Goal: Find specific fact: Find specific fact

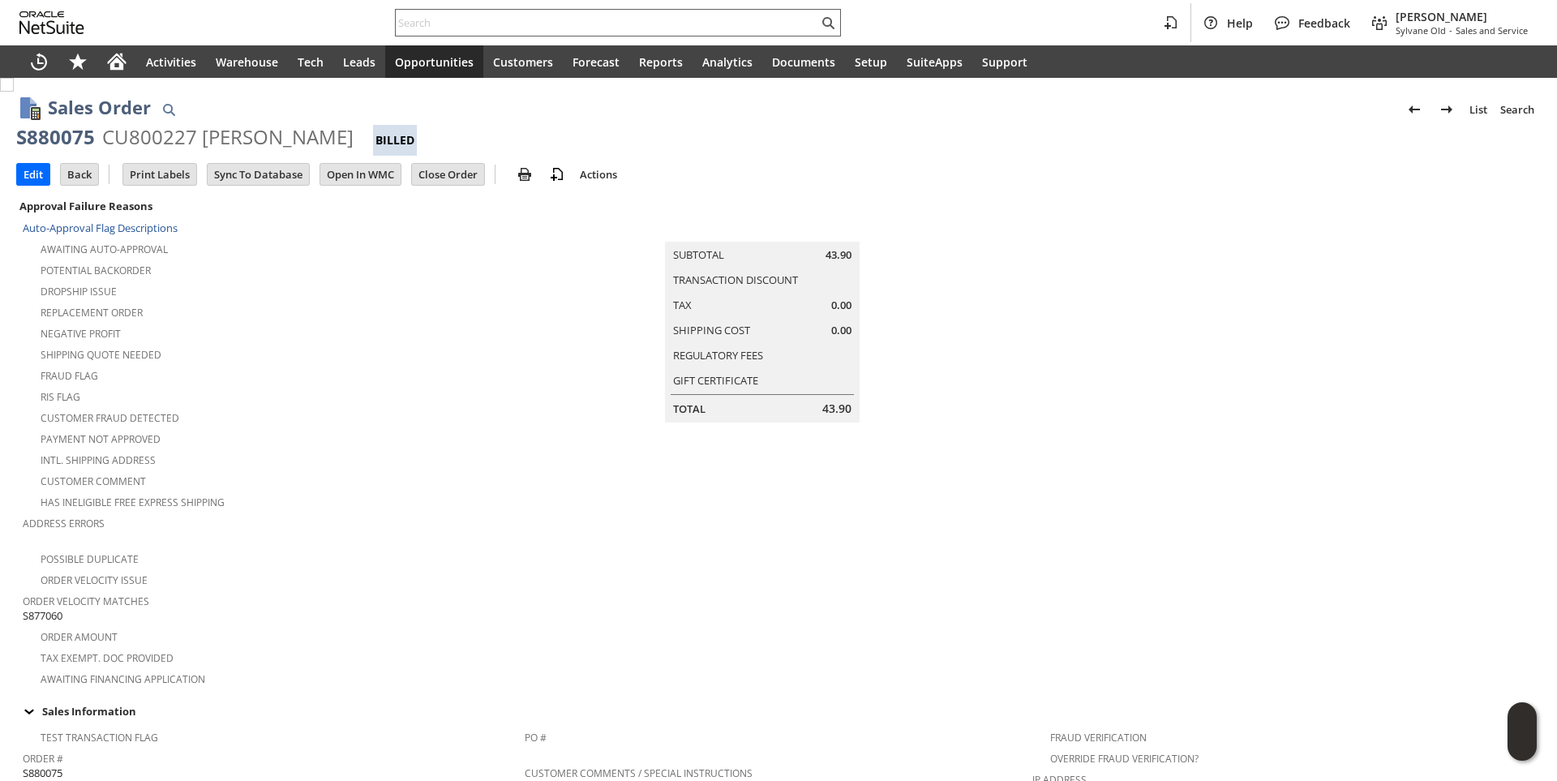
click at [500, 24] on input "text" at bounding box center [607, 22] width 423 height 19
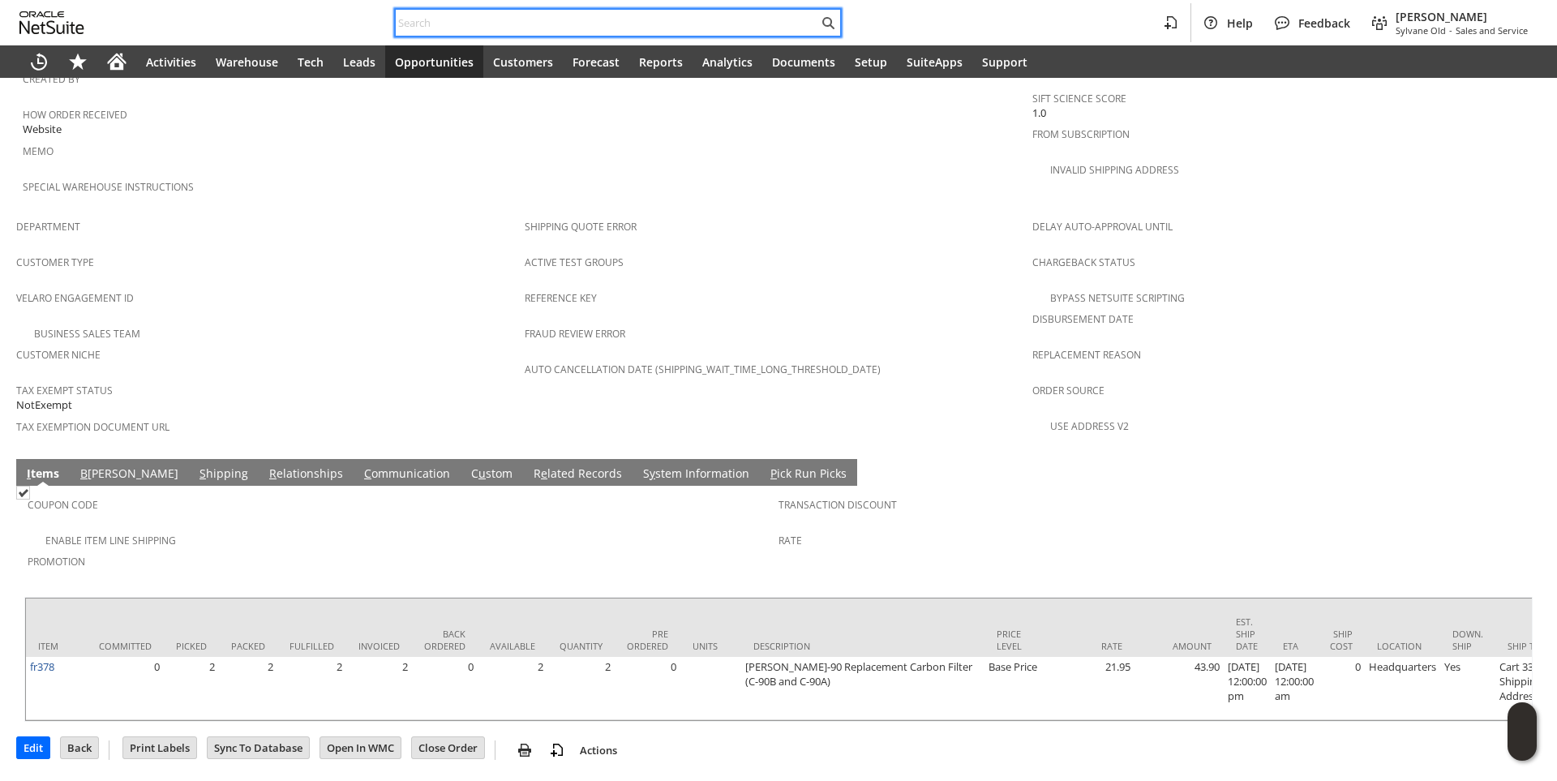
paste input "E21766"
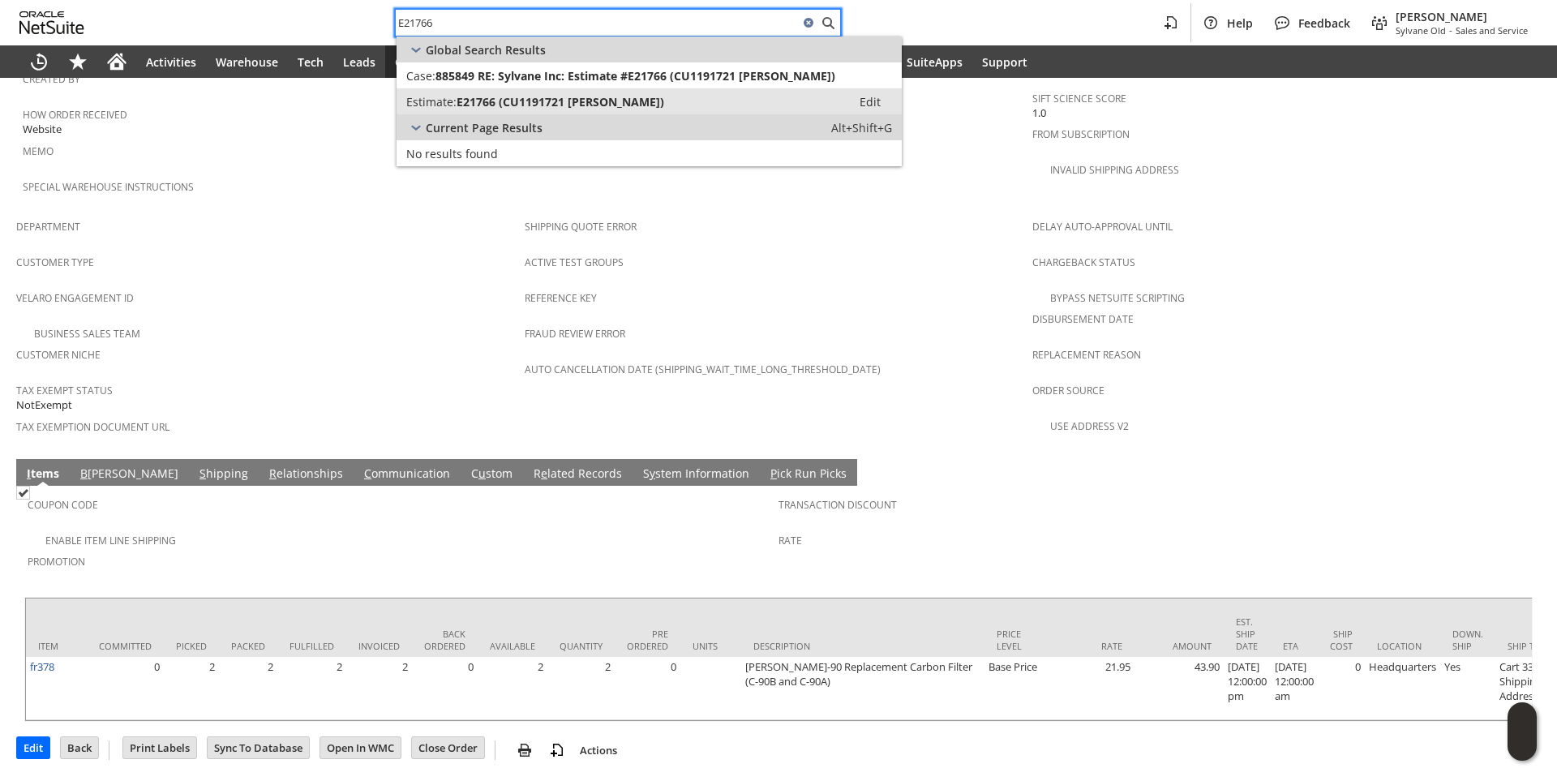
type input "E21766"
click at [513, 106] on span "E21766 (CU1191721 [PERSON_NAME])" at bounding box center [561, 101] width 208 height 15
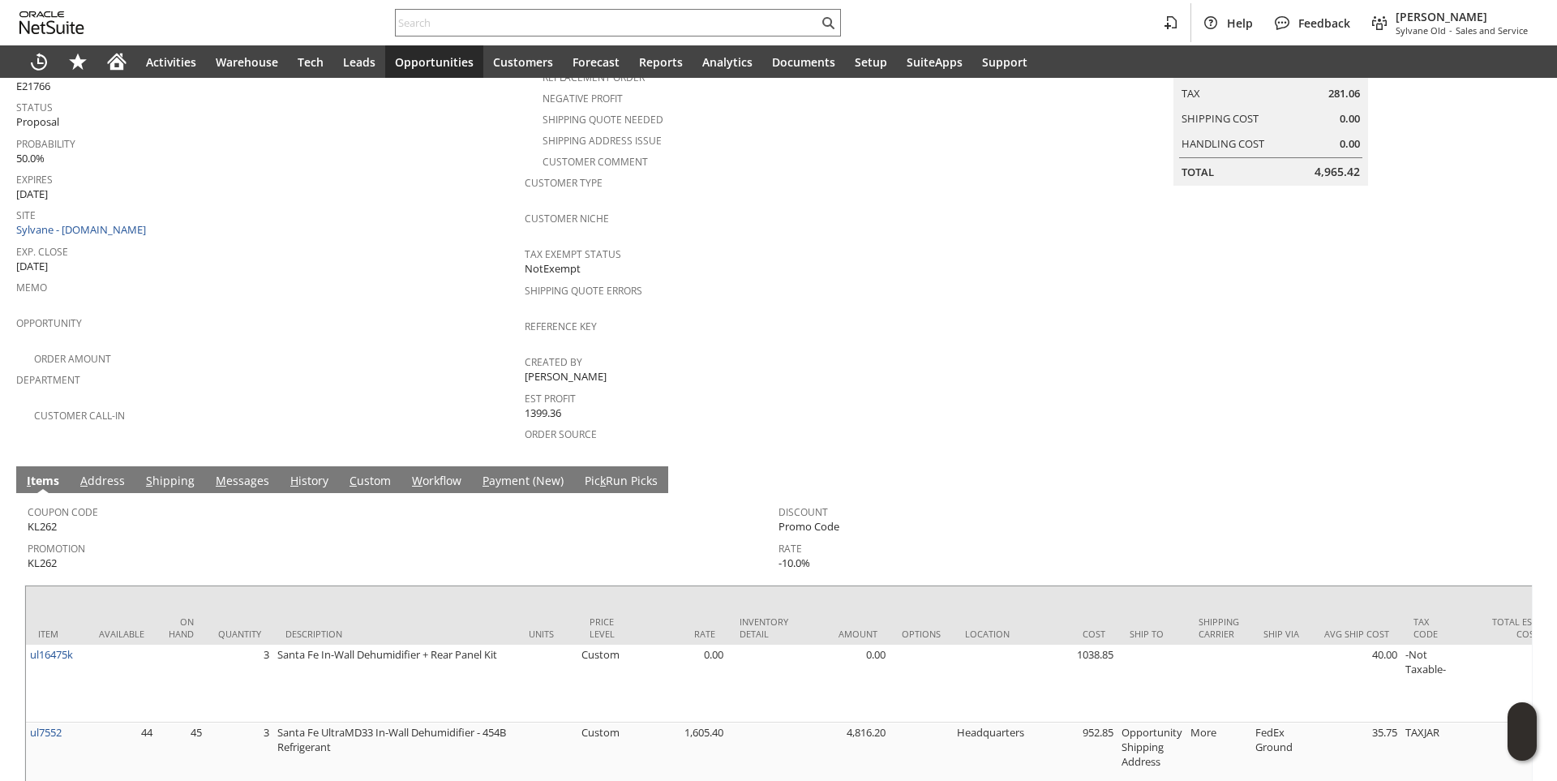
scroll to position [335, 0]
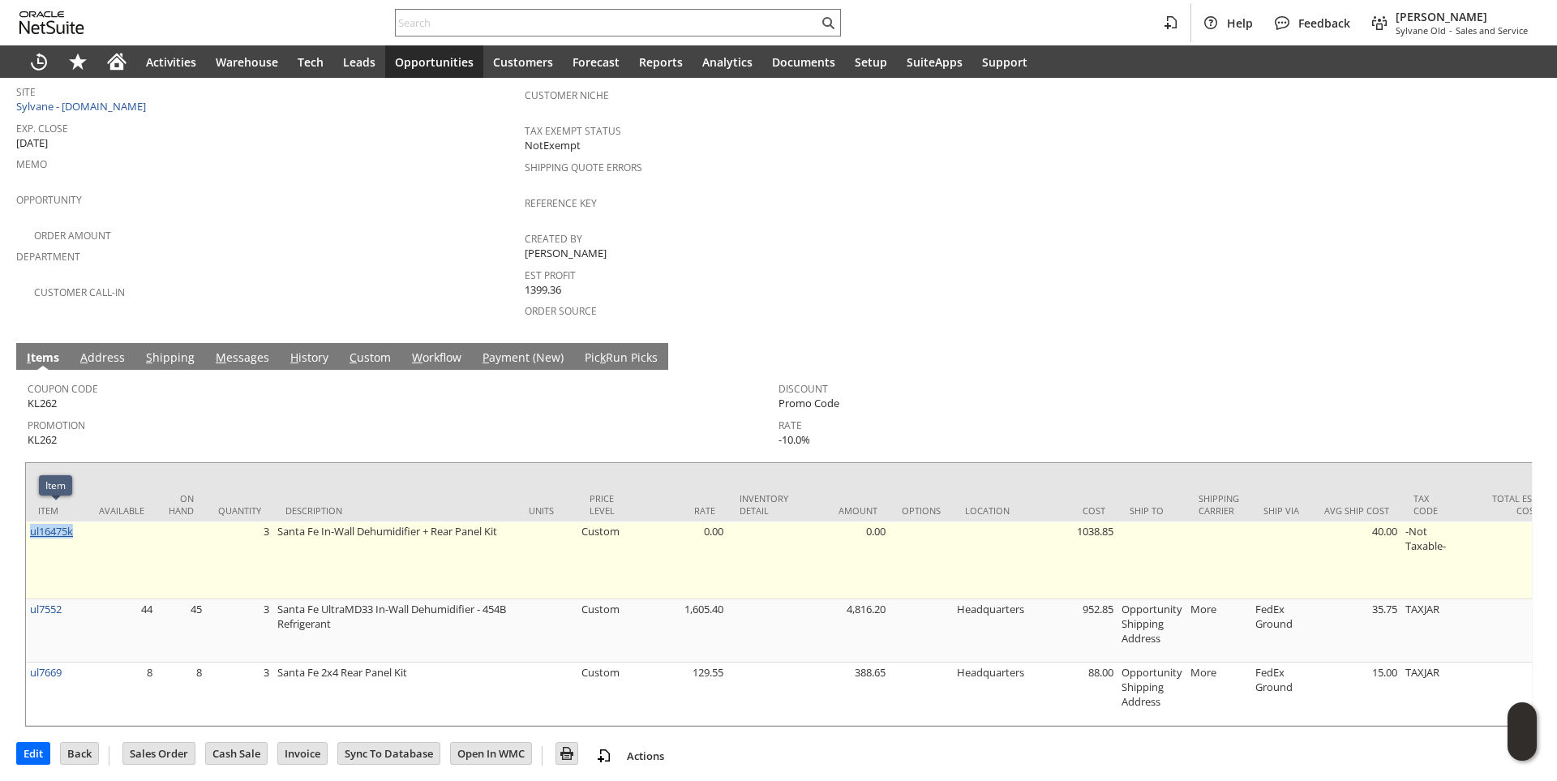
drag, startPoint x: 76, startPoint y: 518, endPoint x: 32, endPoint y: 520, distance: 43.8
click at [32, 522] on td "ul16475k" at bounding box center [56, 561] width 61 height 78
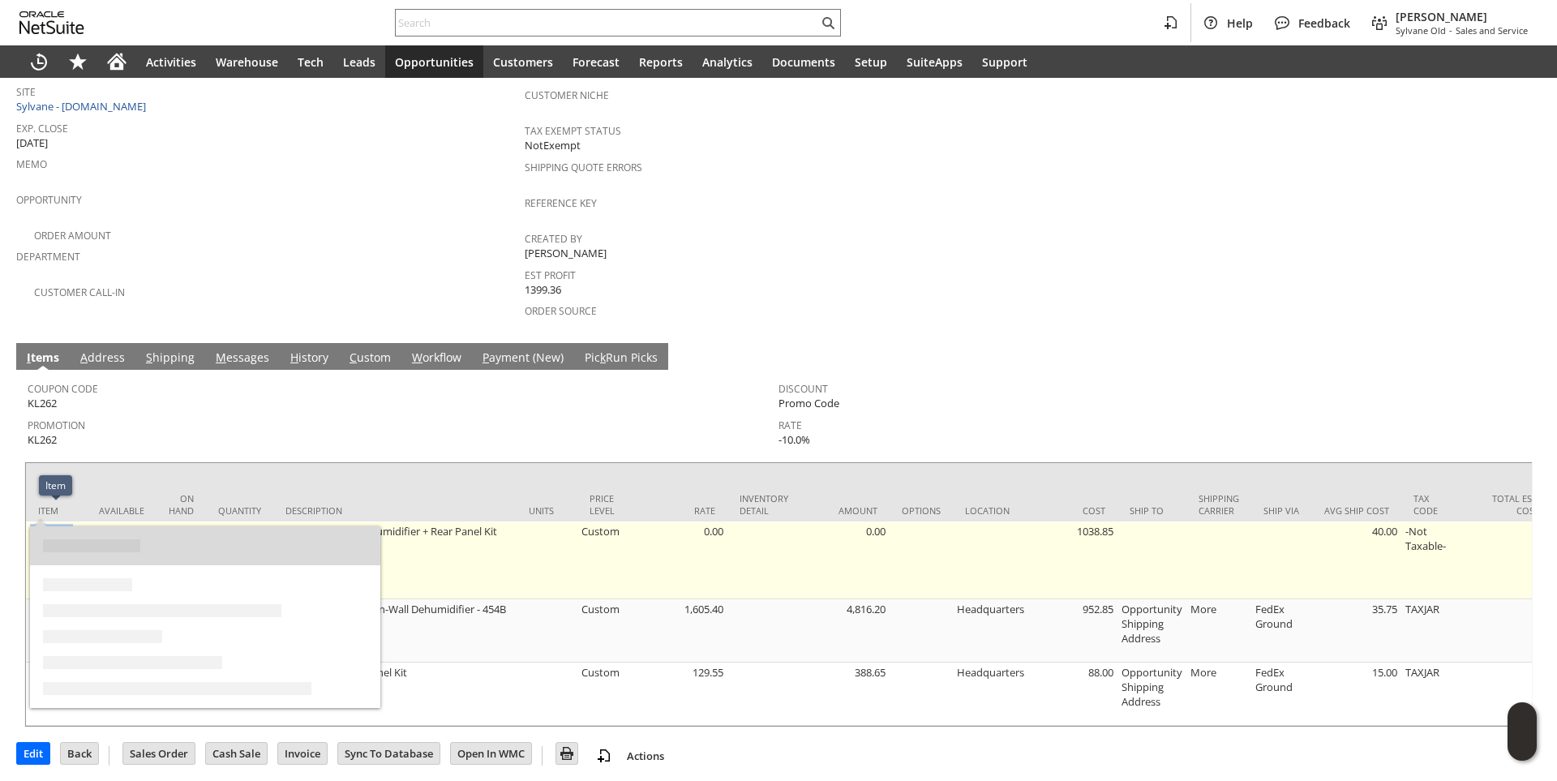
copy link "ul16475k"
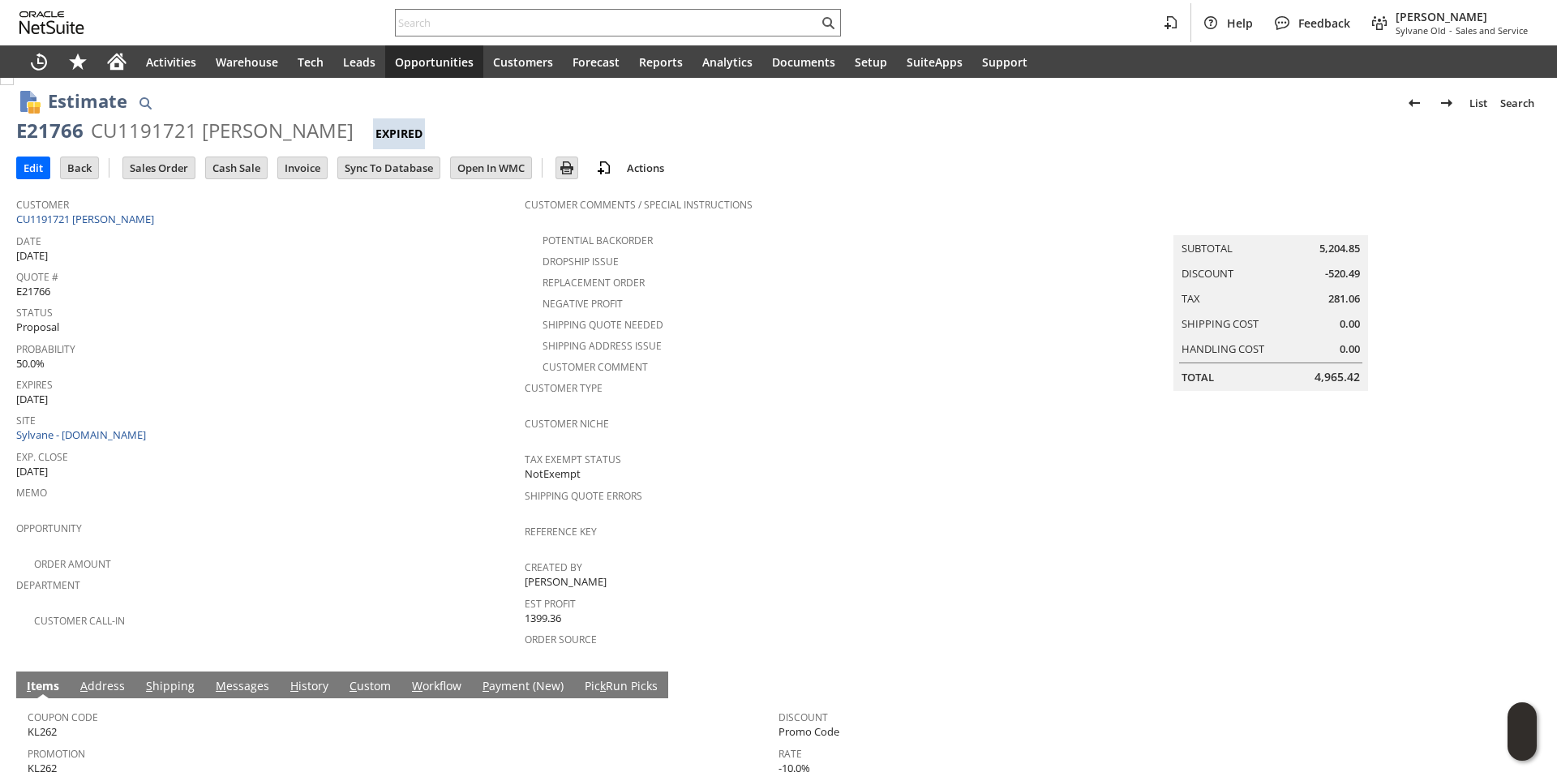
scroll to position [0, 0]
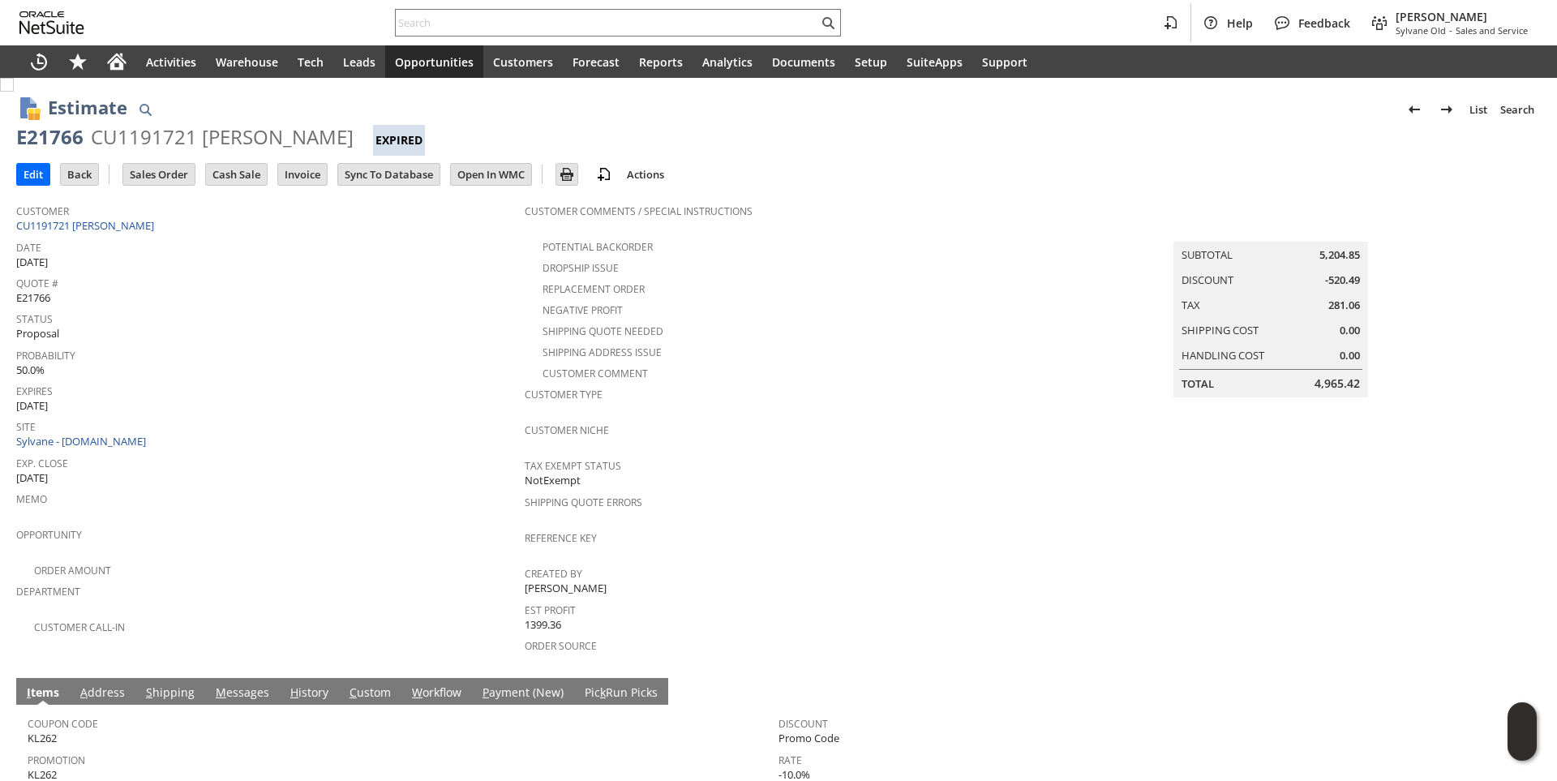
click at [230, 132] on div "CU1191721 Rebecca Everhart" at bounding box center [222, 137] width 263 height 26
copy div "Rebecca"
click at [338, 136] on div "CU1191721 Rebecca Everhart" at bounding box center [222, 137] width 263 height 26
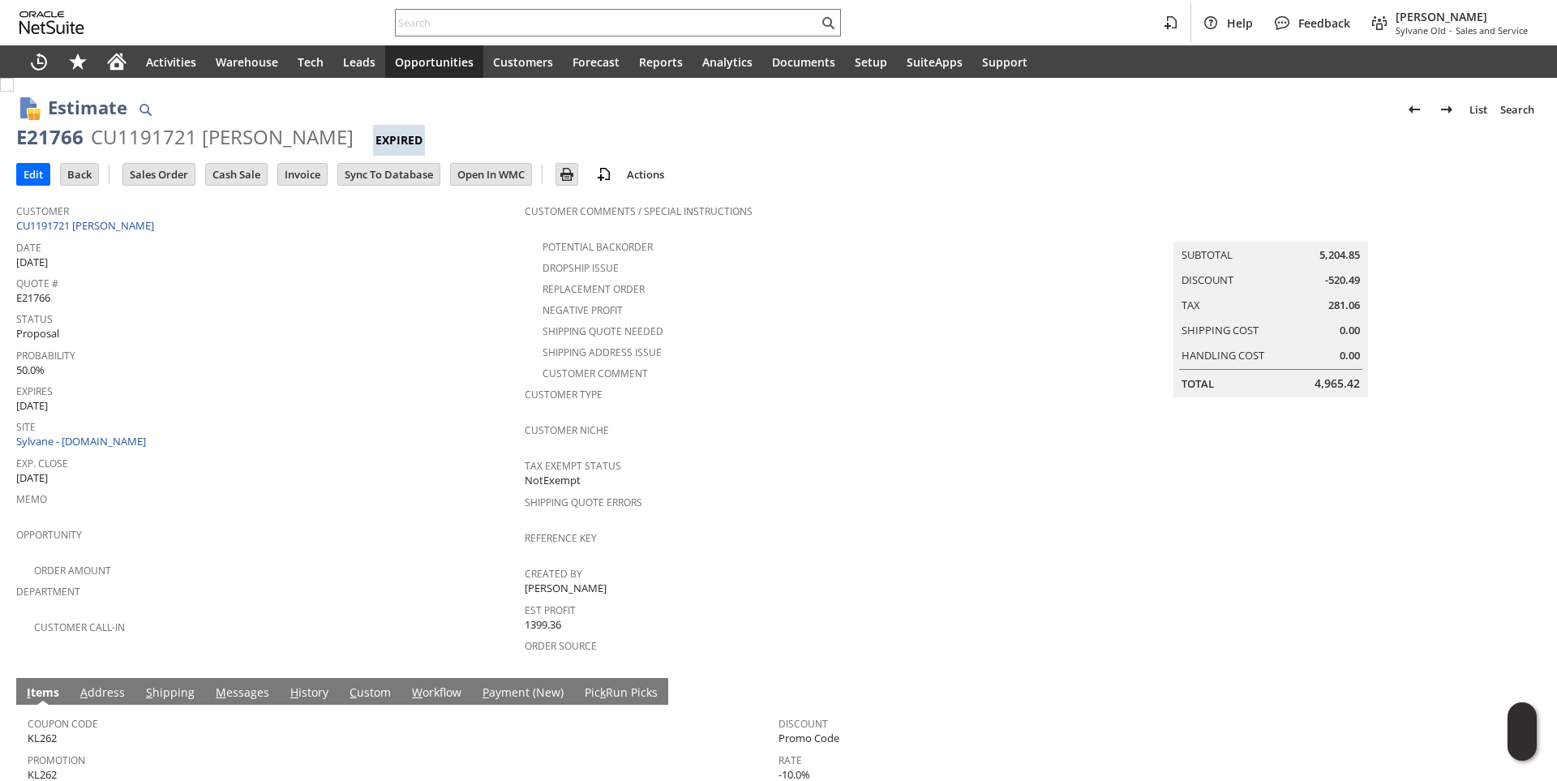
copy div "Everhart"
click at [127, 229] on link "CU1191721 Rebecca Everhart" at bounding box center [87, 225] width 142 height 15
